Goal: Information Seeking & Learning: Learn about a topic

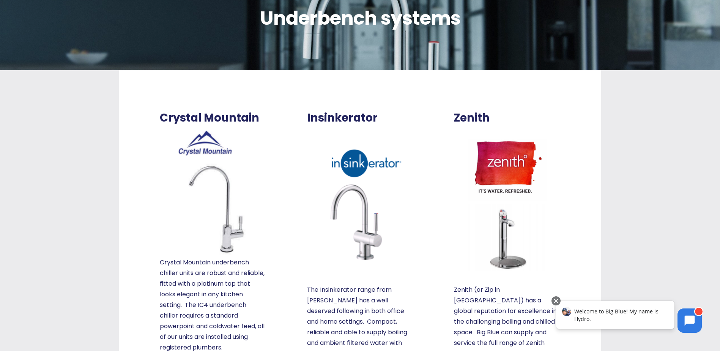
scroll to position [152, 0]
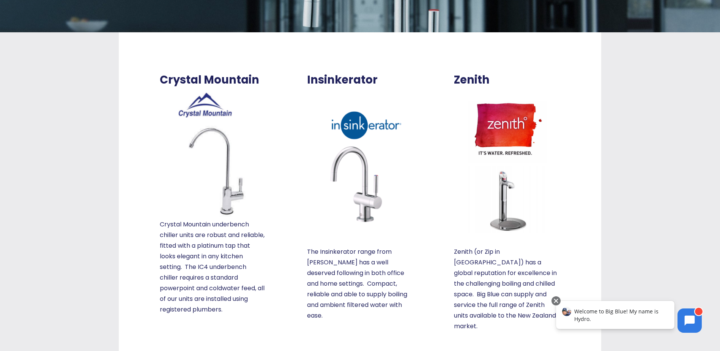
click at [493, 127] on img at bounding box center [507, 166] width 106 height 133
click at [475, 81] on span "Zenith" at bounding box center [472, 79] width 36 height 13
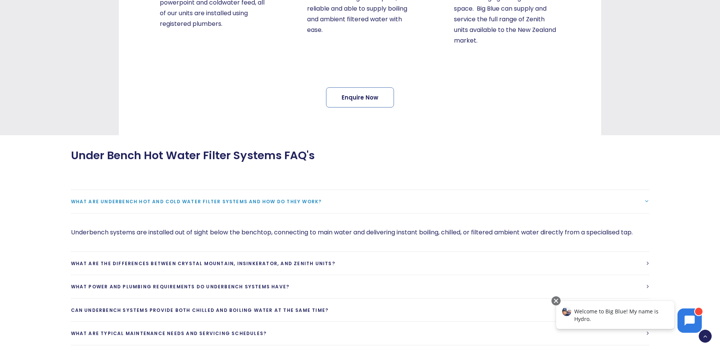
scroll to position [531, 0]
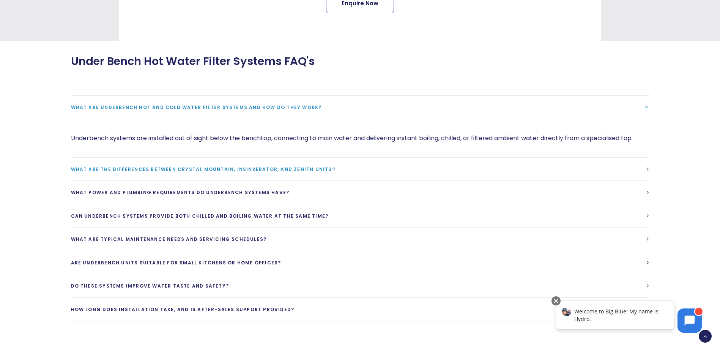
click at [272, 166] on span "What are the differences between Crystal Mountain, Insinkerator, and Zenith uni…" at bounding box center [203, 169] width 264 height 6
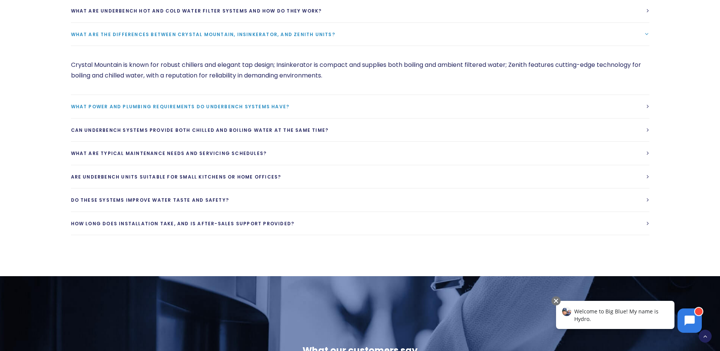
scroll to position [645, 0]
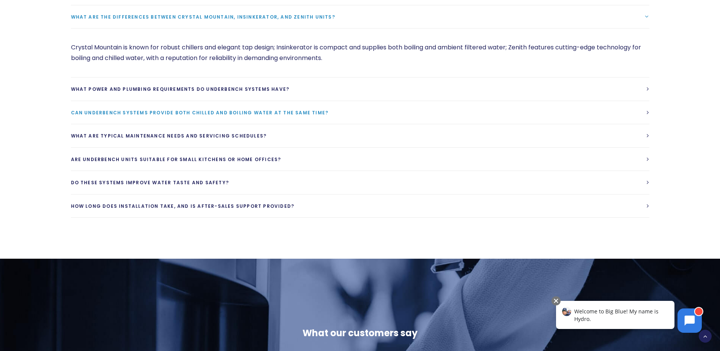
click at [254, 109] on span "Can underbench systems provide both chilled and boiling water at the same time?" at bounding box center [200, 112] width 258 height 6
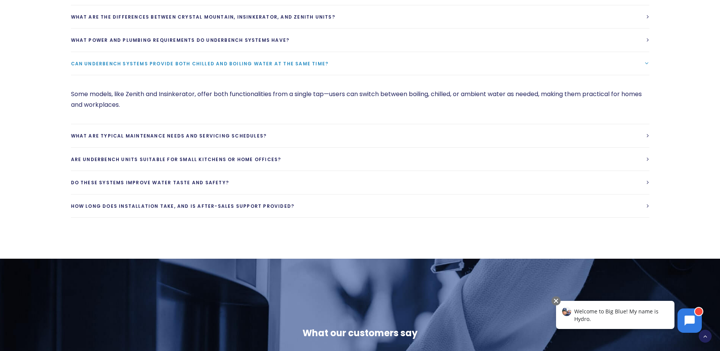
click at [236, 60] on span "Can underbench systems provide both chilled and boiling water at the same time?" at bounding box center [200, 63] width 258 height 6
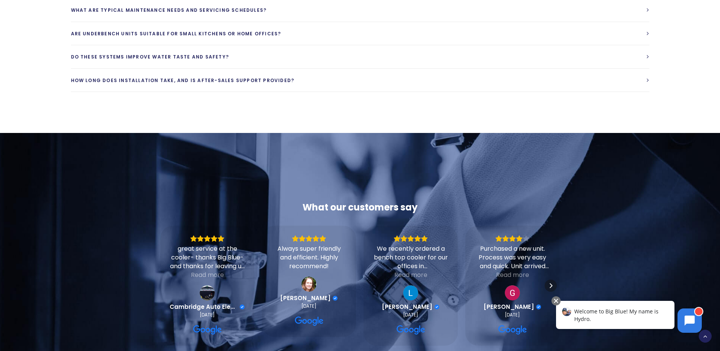
scroll to position [721, 0]
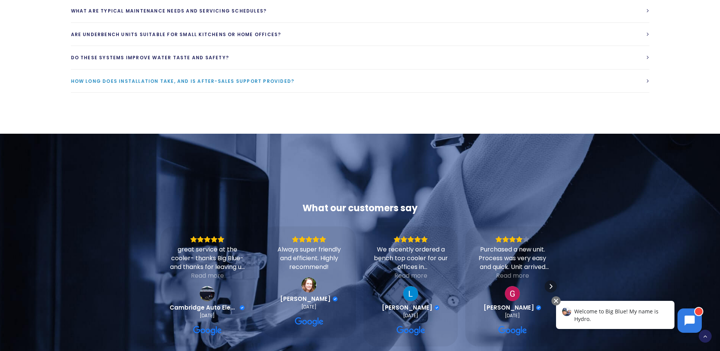
click at [222, 74] on link "How long does installation take, and is after-sales support provided?" at bounding box center [360, 80] width 578 height 23
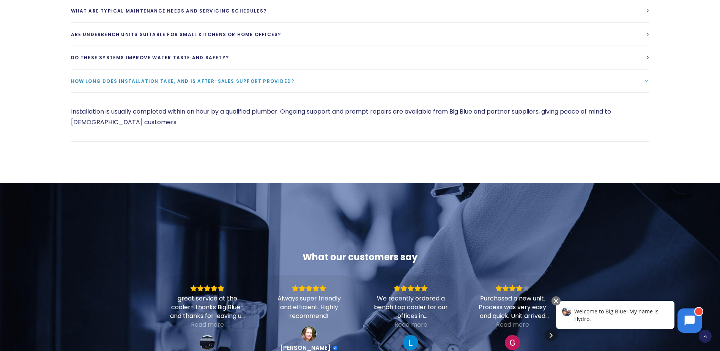
click at [224, 78] on span "How long does installation take, and is after-sales support provided?" at bounding box center [183, 81] width 224 height 6
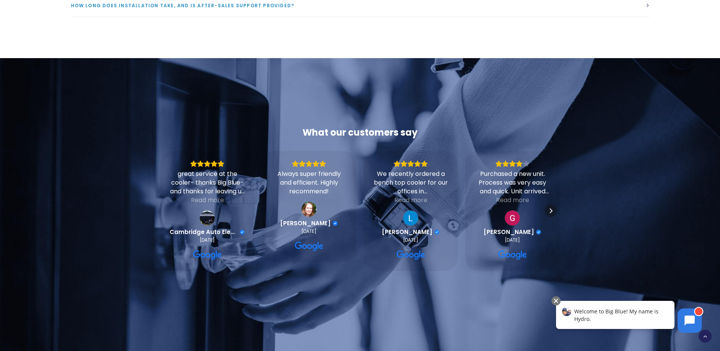
scroll to position [797, 0]
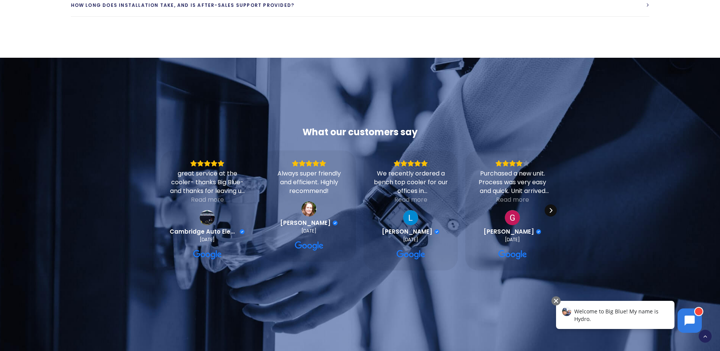
click at [548, 207] on icon "Next" at bounding box center [551, 210] width 6 height 6
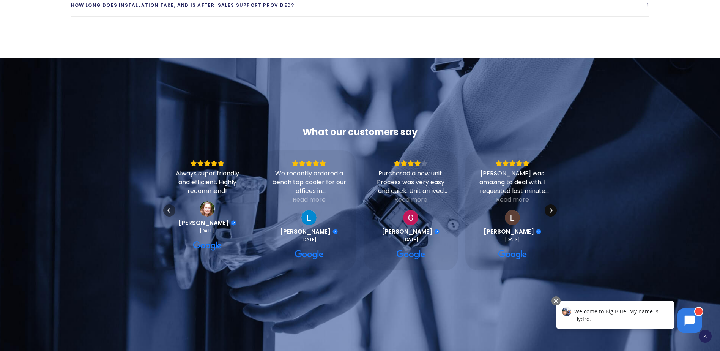
click at [548, 207] on icon "Next" at bounding box center [551, 210] width 6 height 6
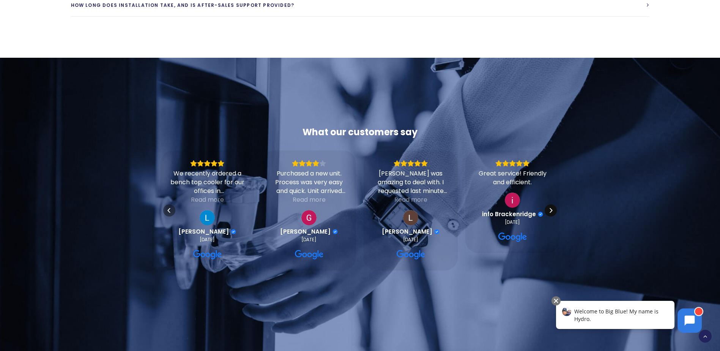
click at [548, 207] on icon "Next" at bounding box center [551, 210] width 6 height 6
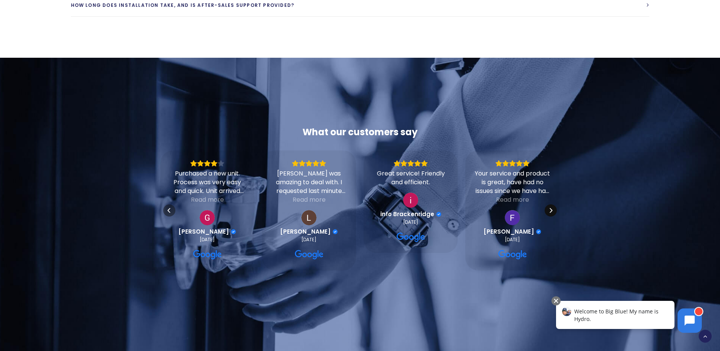
click at [548, 207] on icon "Next" at bounding box center [551, 210] width 6 height 6
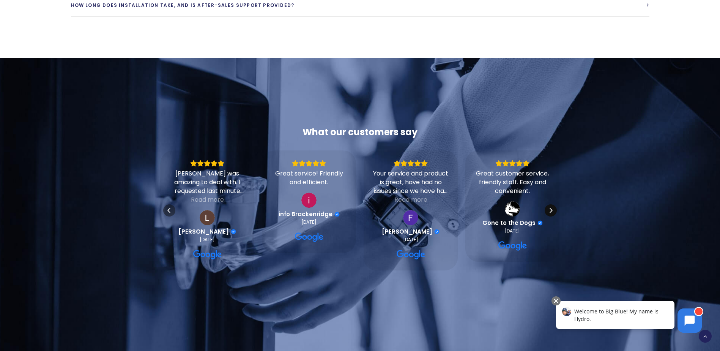
click at [548, 207] on icon "Next" at bounding box center [551, 210] width 6 height 6
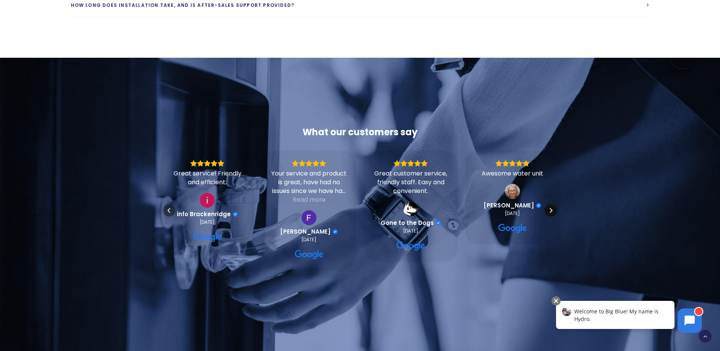
click at [548, 207] on icon "Next" at bounding box center [551, 210] width 6 height 6
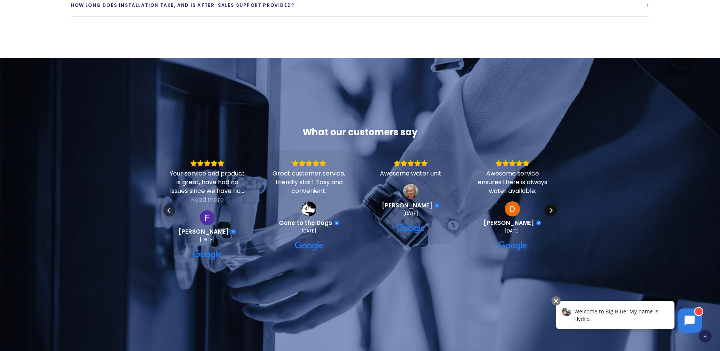
click at [548, 207] on icon "Next" at bounding box center [551, 210] width 6 height 6
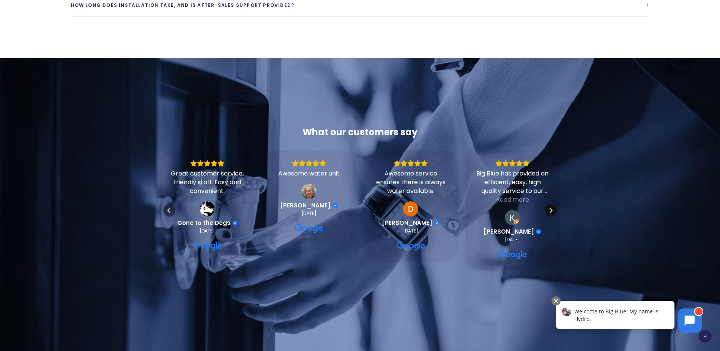
click at [548, 207] on icon "Next" at bounding box center [551, 210] width 6 height 6
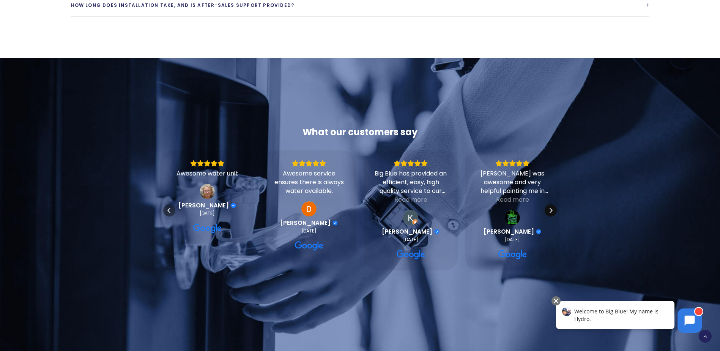
click at [551, 207] on icon "Next" at bounding box center [551, 210] width 6 height 6
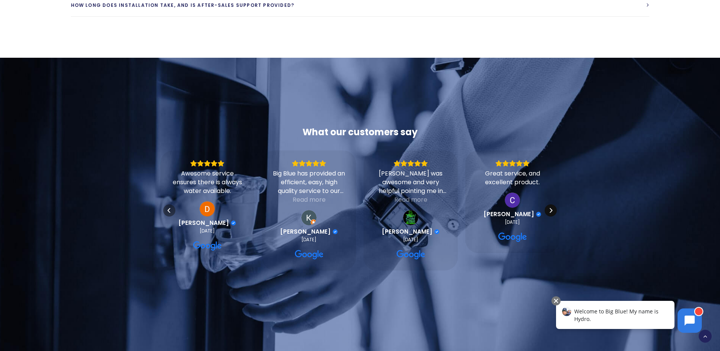
click at [551, 207] on icon "Next" at bounding box center [551, 210] width 6 height 6
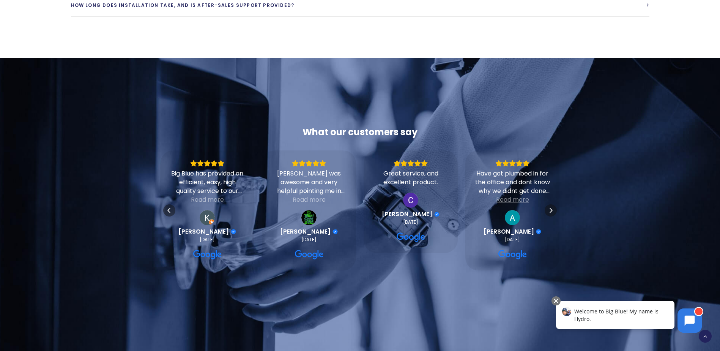
click at [515, 195] on div "Read more" at bounding box center [512, 199] width 33 height 9
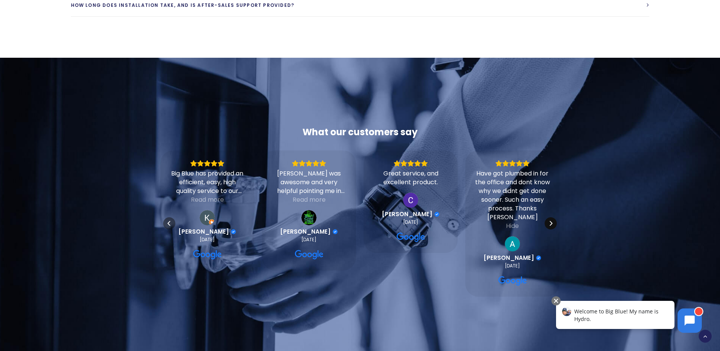
click at [550, 217] on div "Next" at bounding box center [551, 223] width 12 height 12
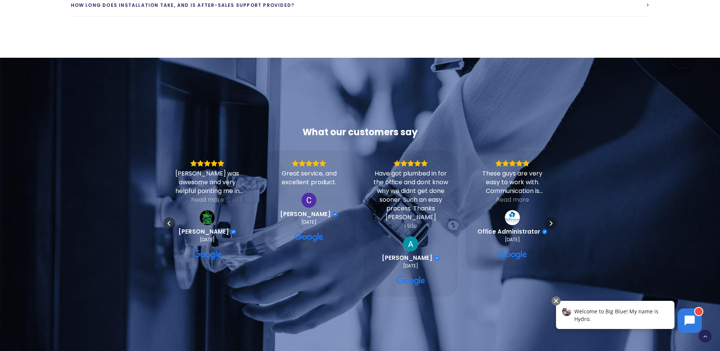
click at [540, 179] on div "These guys are very easy to work with. Communication is excellent. Always willi…" at bounding box center [512, 182] width 75 height 26
click at [510, 195] on div "Read more" at bounding box center [512, 199] width 33 height 9
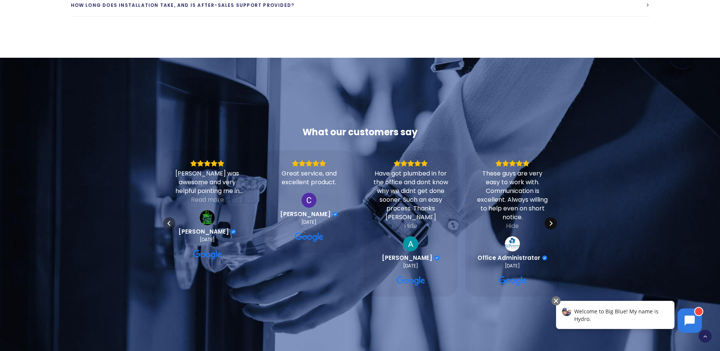
click at [549, 220] on icon "Next" at bounding box center [551, 223] width 6 height 6
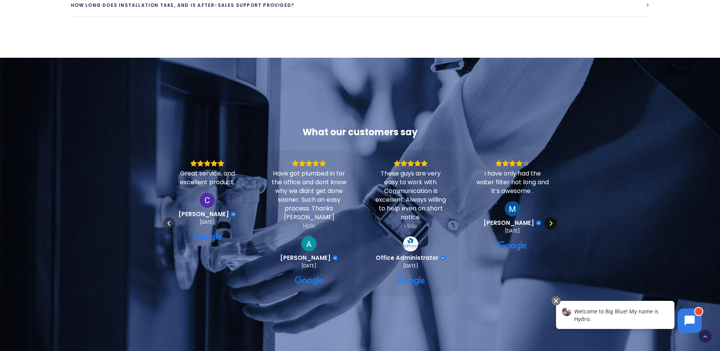
click at [550, 220] on icon "Next" at bounding box center [551, 223] width 6 height 6
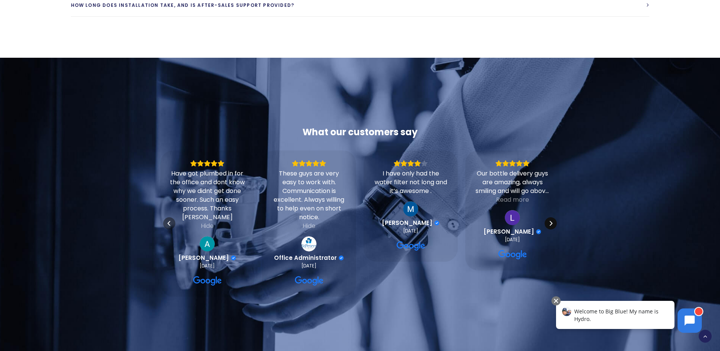
click at [550, 220] on icon "Next" at bounding box center [551, 223] width 6 height 6
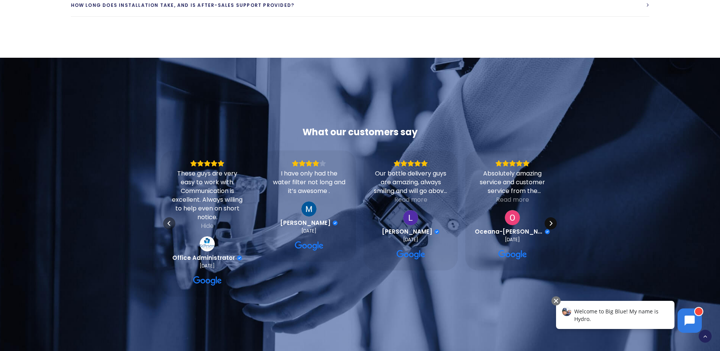
click at [550, 220] on icon "Next" at bounding box center [551, 223] width 6 height 6
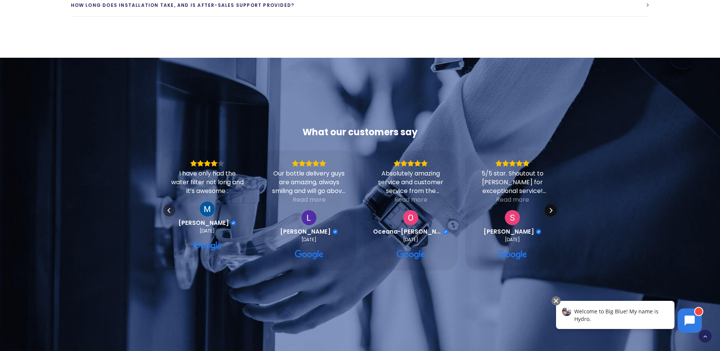
click at [550, 213] on div "5/5 star. Shoutout to Jenna for exceptional service! Prompt water cooler instal…" at bounding box center [512, 210] width 75 height 101
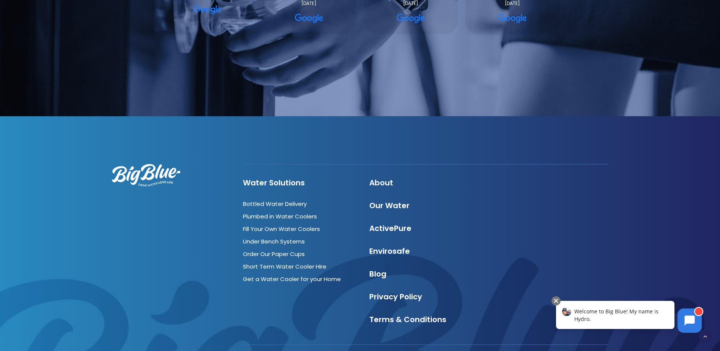
scroll to position [1109, 0]
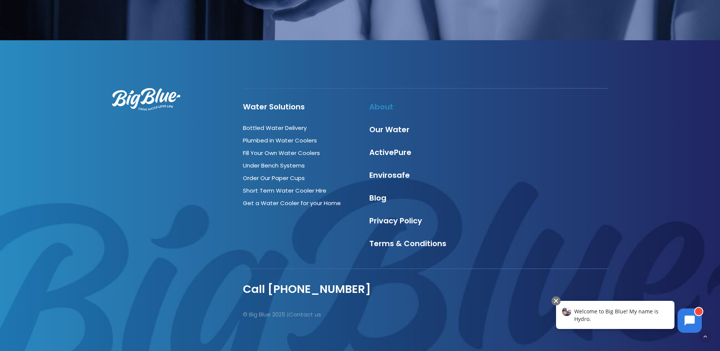
click at [378, 101] on link "About" at bounding box center [381, 106] width 24 height 11
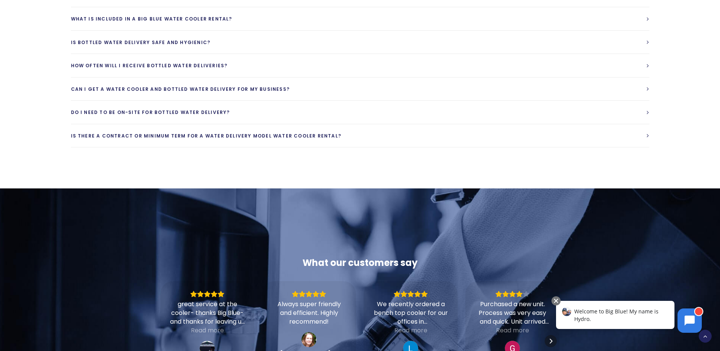
scroll to position [2353, 0]
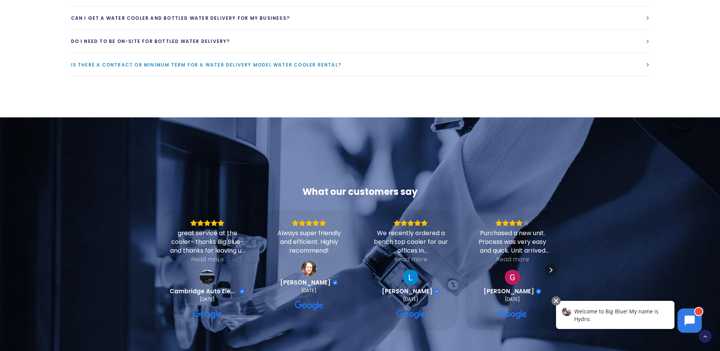
click at [315, 61] on span "Is there a contract or minimum term for a water delivery model water cooler ren…" at bounding box center [206, 64] width 271 height 6
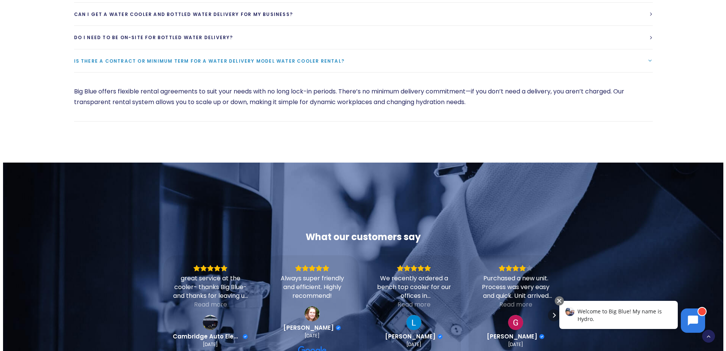
scroll to position [2283, 0]
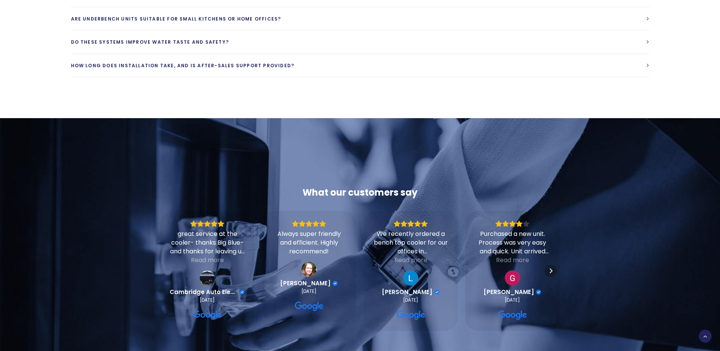
scroll to position [1109, 0]
